Goal: Task Accomplishment & Management: Manage account settings

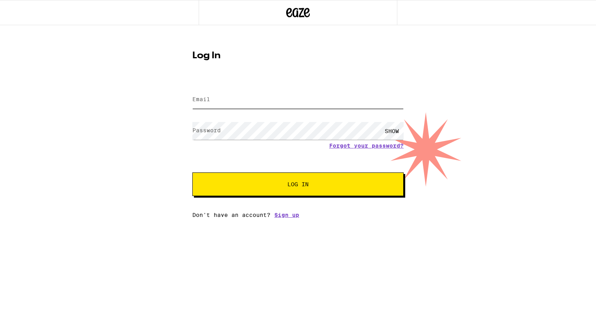
click at [253, 99] on input "Email" at bounding box center [297, 100] width 211 height 18
type input "[EMAIL_ADDRESS][DOMAIN_NAME]"
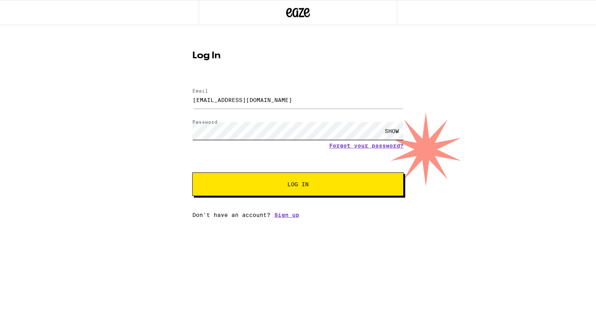
click at [192, 173] on button "Log In" at bounding box center [297, 185] width 211 height 24
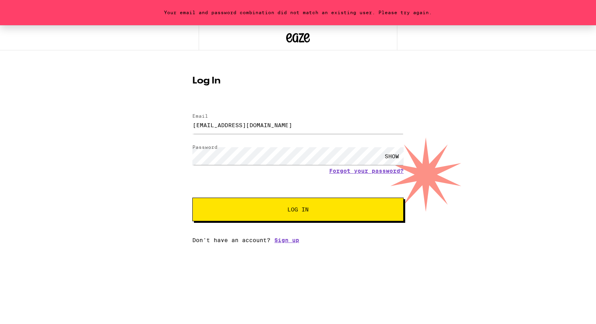
click at [213, 148] on label "Password" at bounding box center [204, 147] width 25 height 5
click at [213, 150] on label "Password" at bounding box center [204, 147] width 25 height 5
click at [192, 198] on button "Log In" at bounding box center [297, 210] width 211 height 24
